Goal: Task Accomplishment & Management: Use online tool/utility

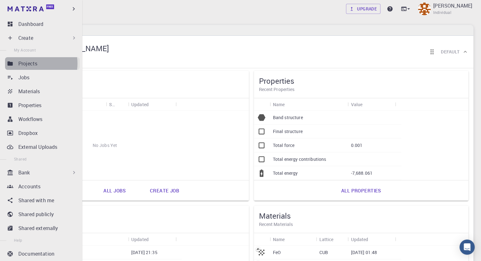
click at [32, 64] on p "Projects" at bounding box center [27, 64] width 19 height 8
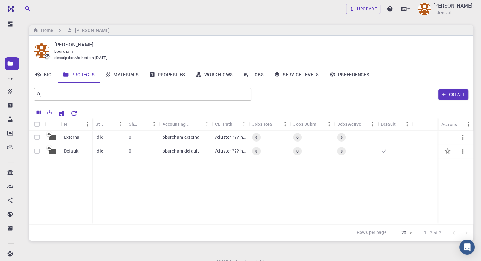
click at [106, 153] on div "idle" at bounding box center [108, 151] width 33 height 14
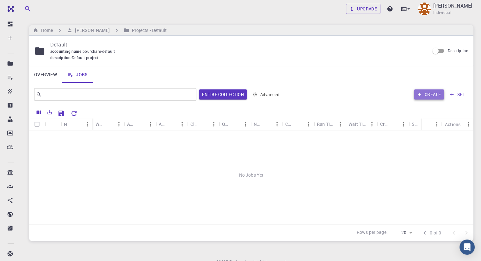
click at [430, 94] on button "Create" at bounding box center [429, 94] width 30 height 10
